Goal: Task Accomplishment & Management: Complete application form

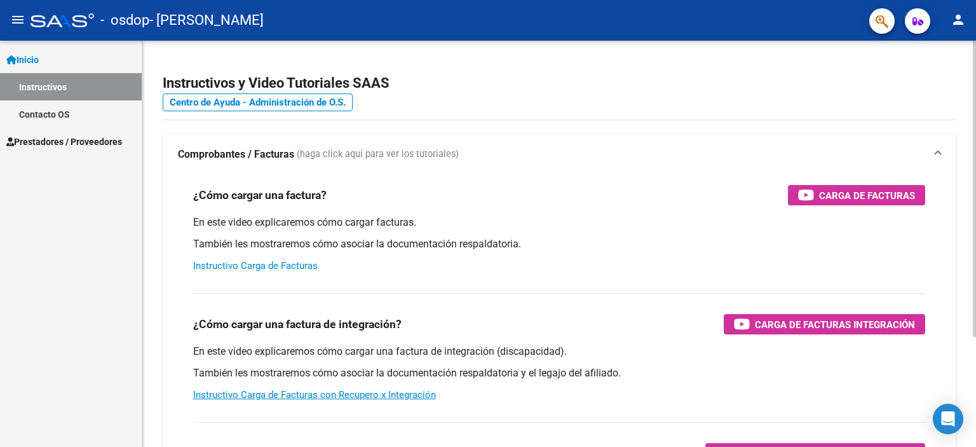
click at [226, 264] on link "Instructivo Carga de Facturas" at bounding box center [255, 265] width 125 height 11
click at [48, 136] on span "Prestadores / Proveedores" at bounding box center [64, 142] width 116 height 14
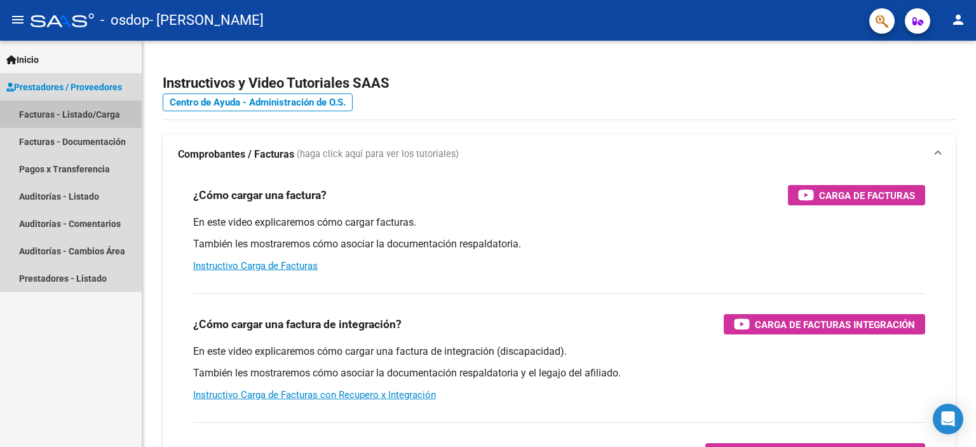
click at [75, 110] on link "Facturas - Listado/Carga" at bounding box center [71, 113] width 142 height 27
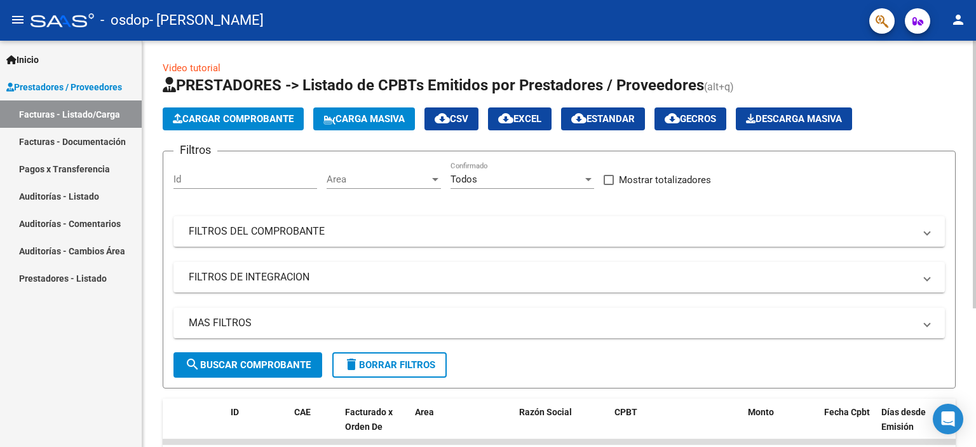
click at [229, 119] on span "Cargar Comprobante" at bounding box center [233, 118] width 121 height 11
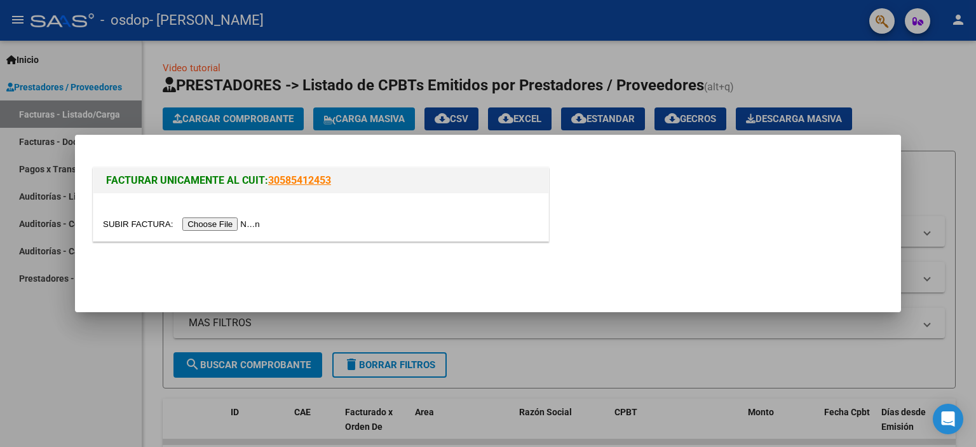
click at [234, 221] on input "file" at bounding box center [183, 223] width 161 height 13
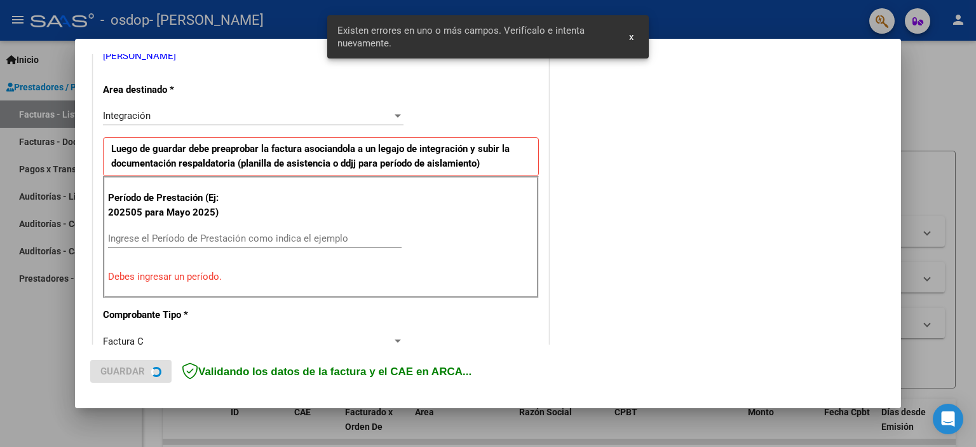
scroll to position [272, 0]
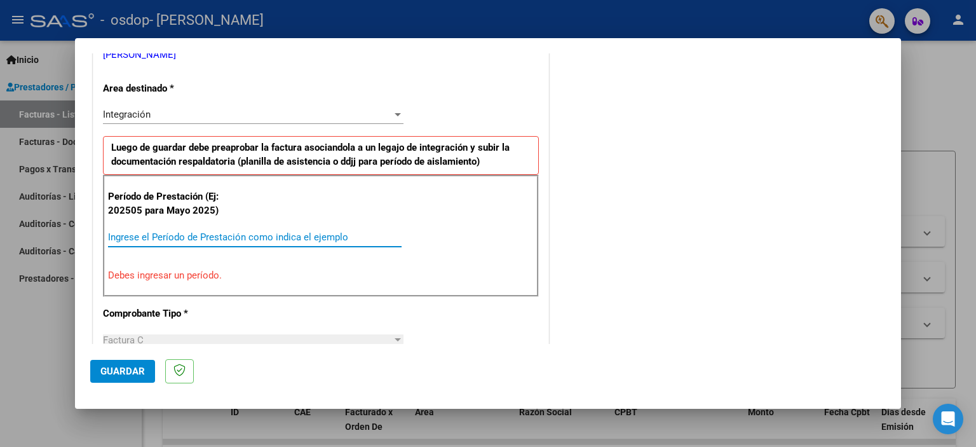
click at [145, 234] on input "Ingrese el Período de Prestación como indica el ejemplo" at bounding box center [255, 236] width 294 height 11
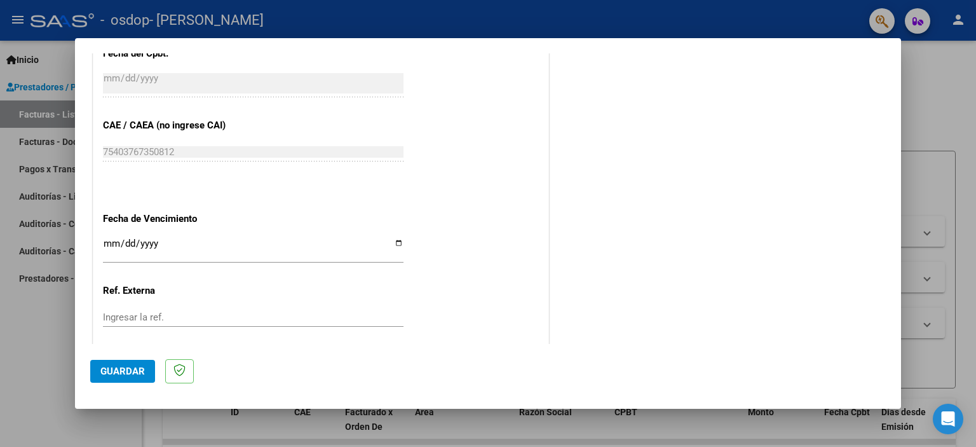
scroll to position [763, 0]
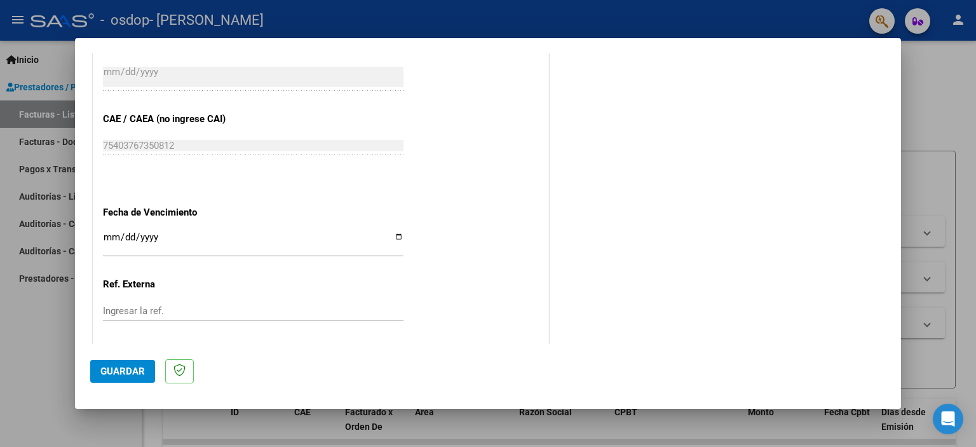
type input "202509"
click at [110, 368] on span "Guardar" at bounding box center [122, 371] width 45 height 11
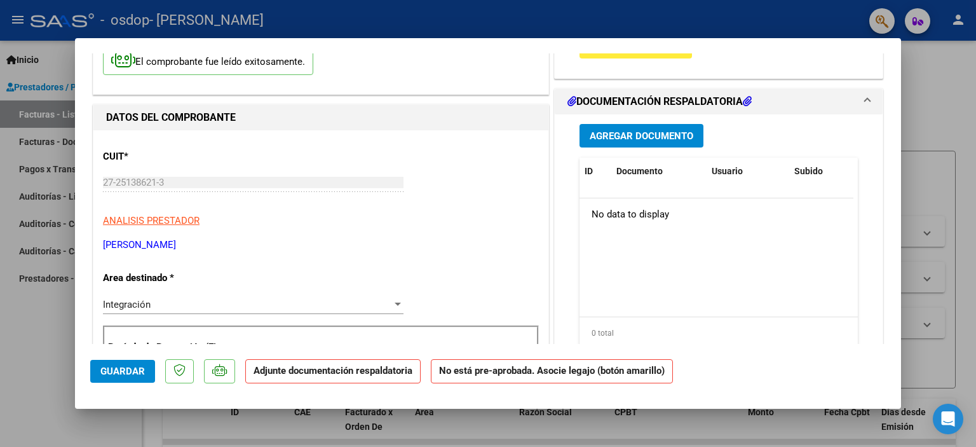
scroll to position [127, 0]
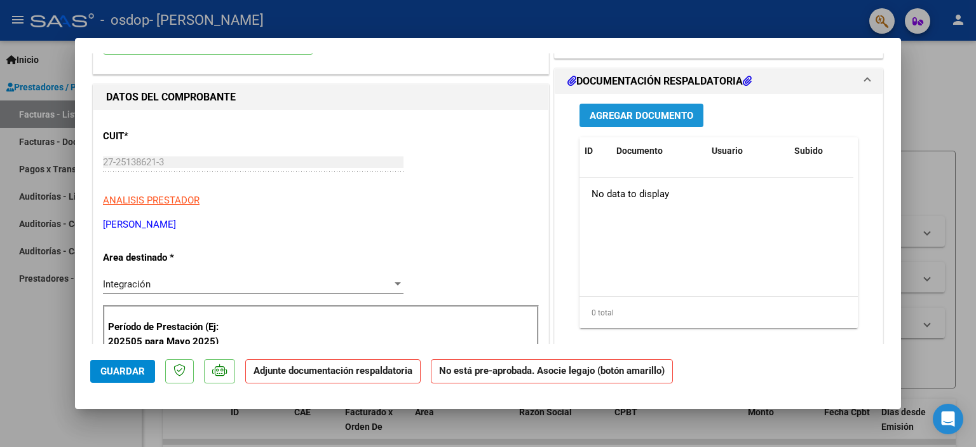
click at [633, 114] on span "Agregar Documento" at bounding box center [642, 115] width 104 height 11
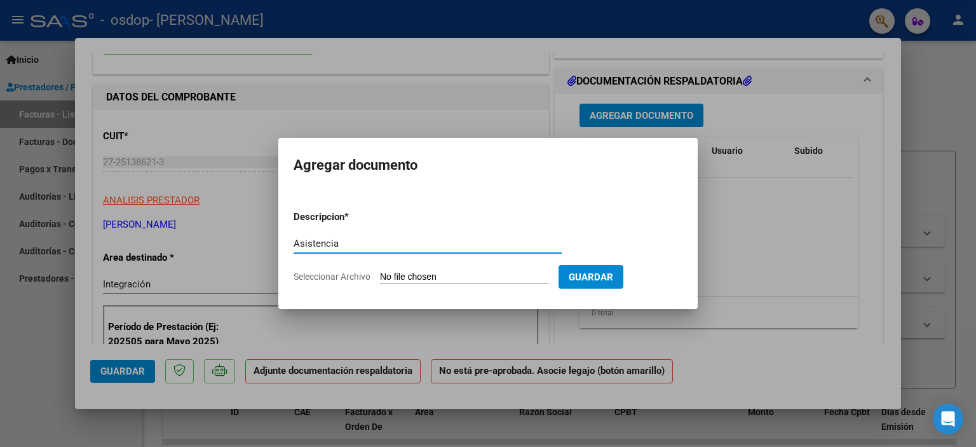
type input "Asistencia"
click at [385, 274] on input "Seleccionar Archivo" at bounding box center [464, 277] width 168 height 12
type input "C:\fakepath\Asis Sept.pdf"
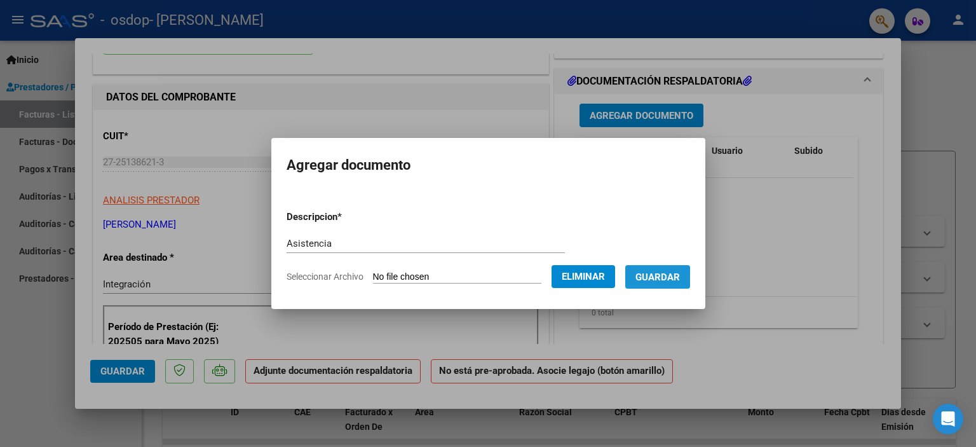
click at [666, 278] on span "Guardar" at bounding box center [658, 276] width 45 height 11
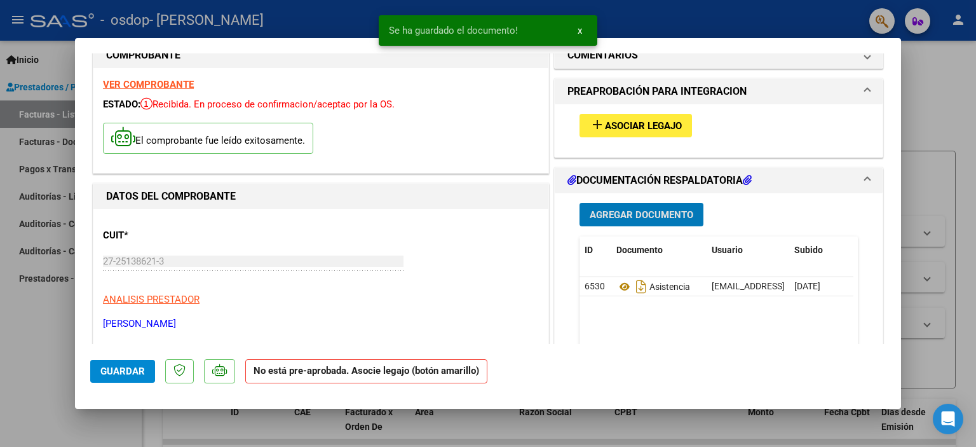
scroll to position [0, 0]
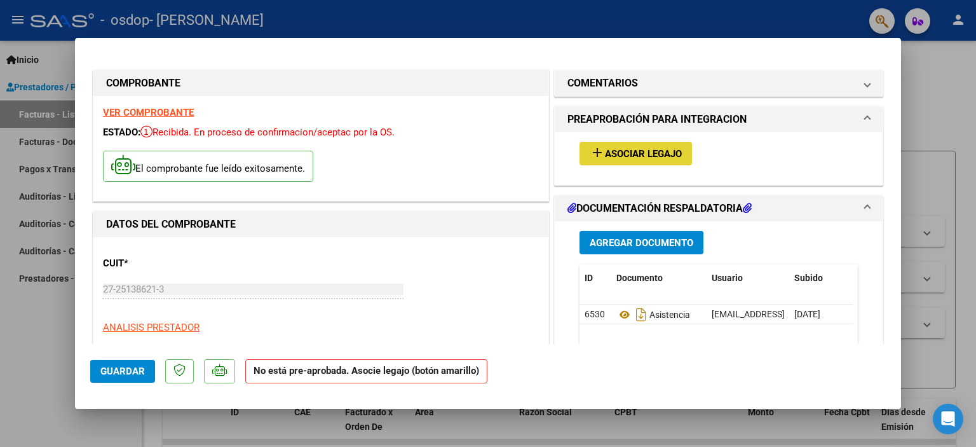
click at [631, 153] on span "Asociar Legajo" at bounding box center [643, 153] width 77 height 11
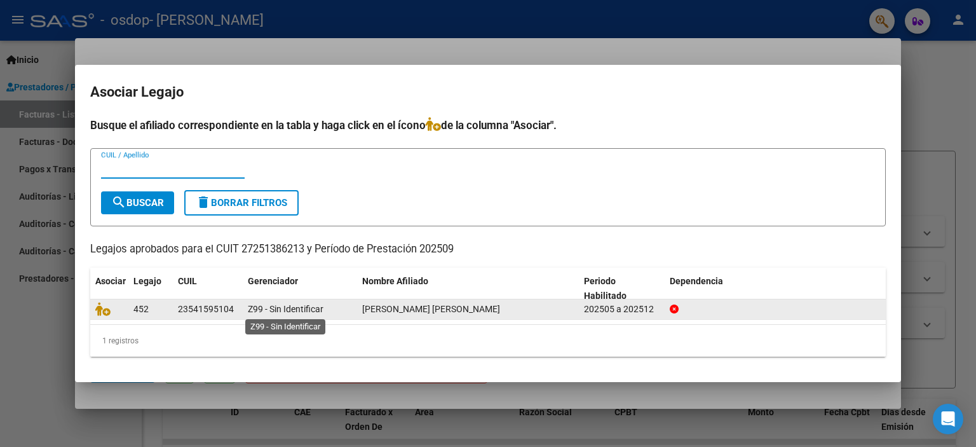
click at [273, 307] on span "Z99 - Sin Identificar" at bounding box center [286, 309] width 76 height 10
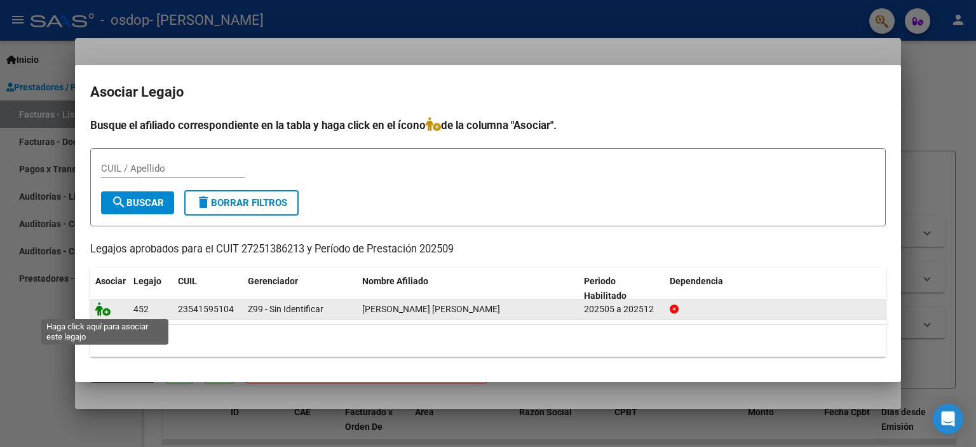
click at [100, 311] on icon at bounding box center [102, 309] width 15 height 14
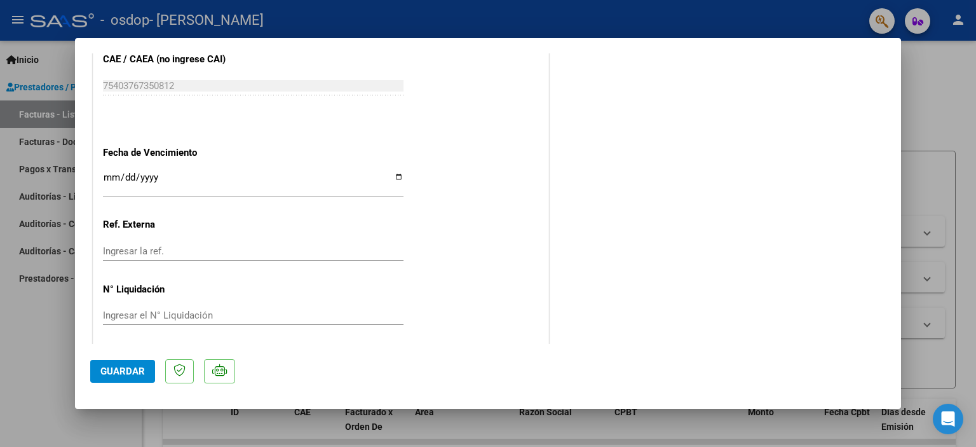
scroll to position [846, 0]
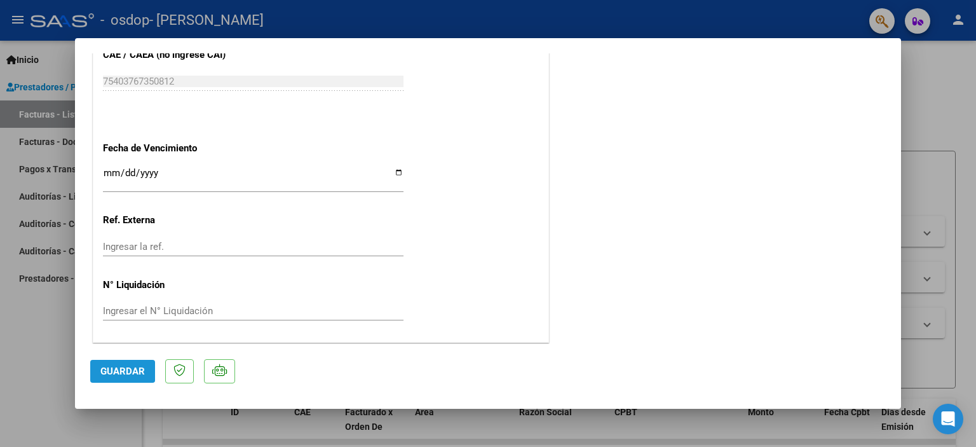
click at [109, 369] on span "Guardar" at bounding box center [122, 371] width 45 height 11
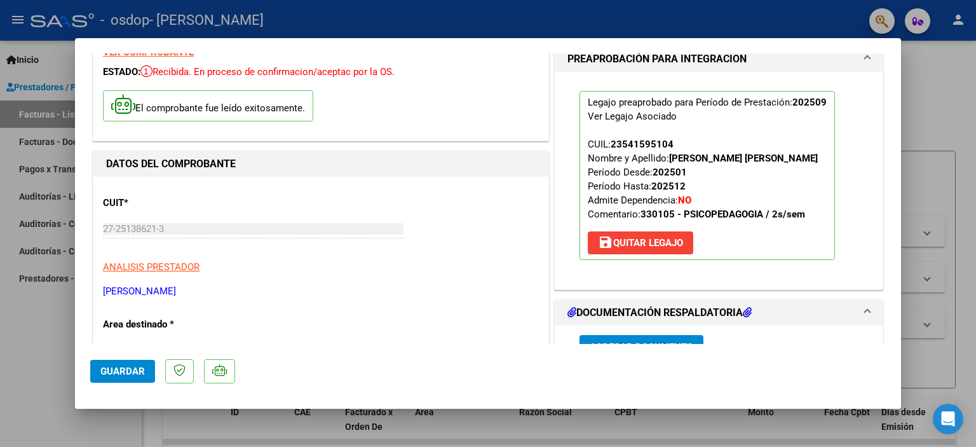
scroll to position [0, 0]
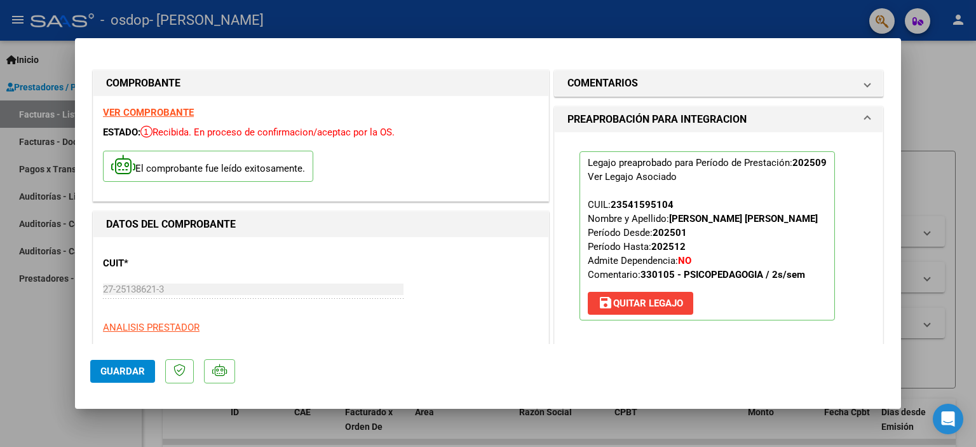
click at [613, 436] on div at bounding box center [488, 223] width 976 height 447
type input "$ 0,00"
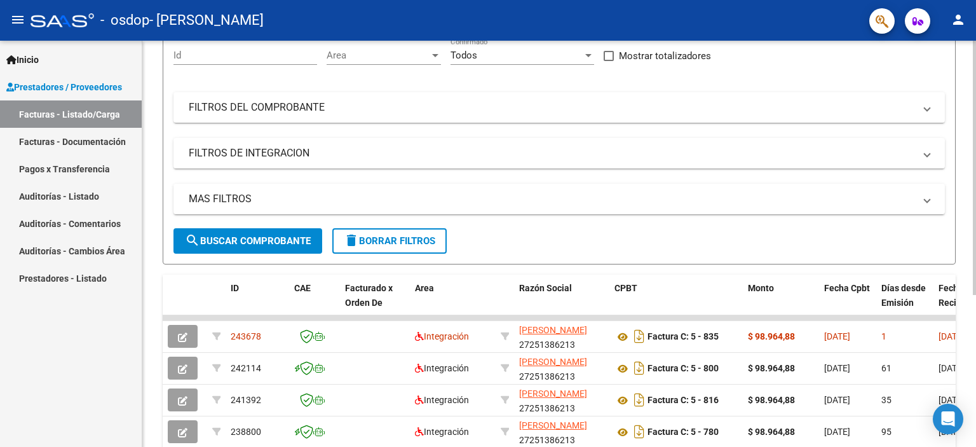
scroll to position [127, 0]
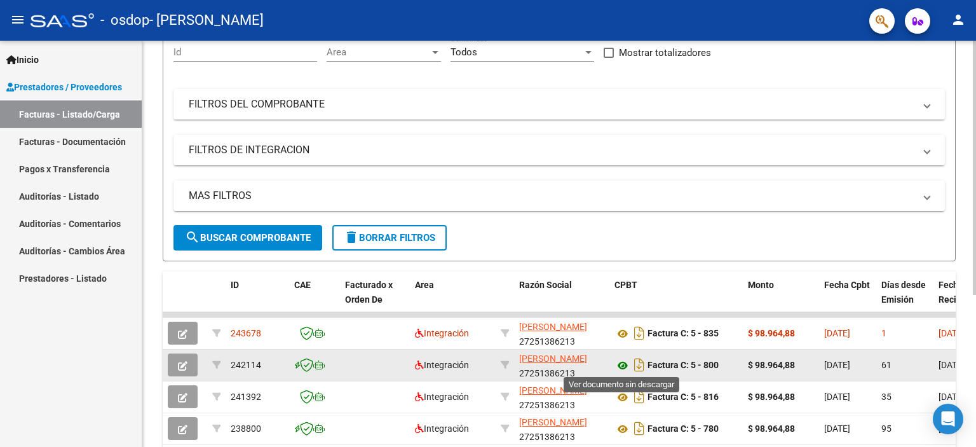
click at [623, 364] on icon at bounding box center [623, 365] width 17 height 15
click at [183, 362] on icon "button" at bounding box center [183, 366] width 10 height 10
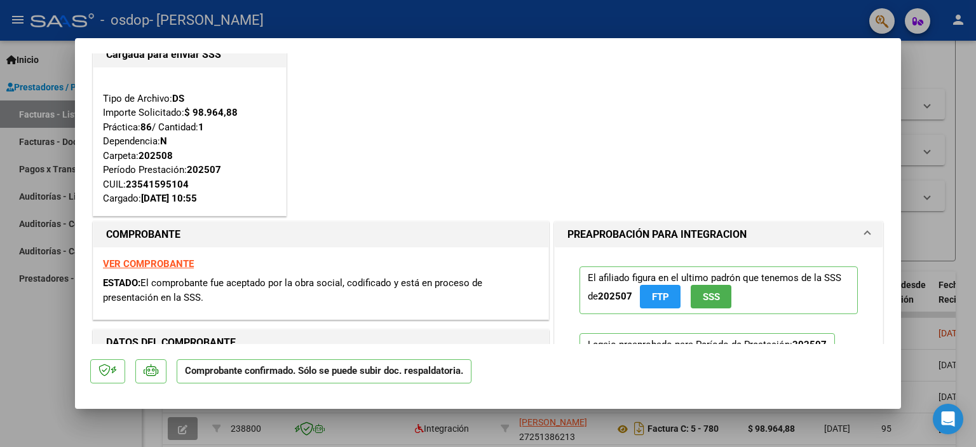
scroll to position [0, 0]
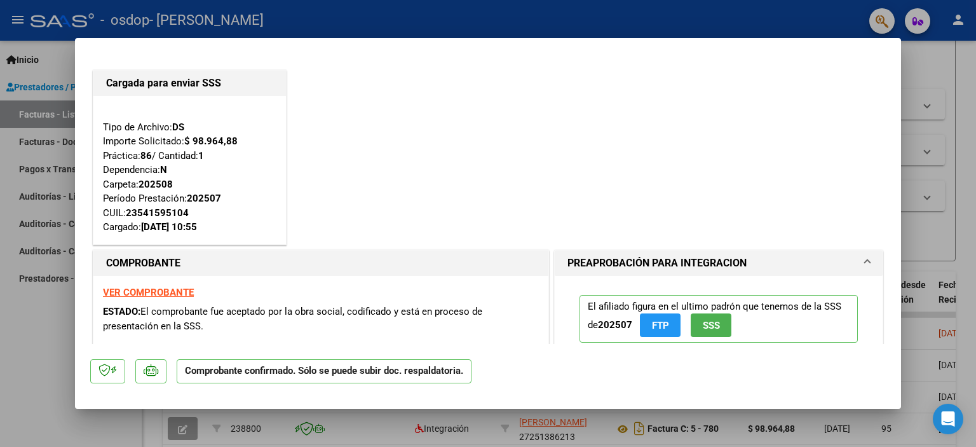
click at [971, 217] on div at bounding box center [488, 223] width 976 height 447
type input "$ 0,00"
